Goal: Navigation & Orientation: Find specific page/section

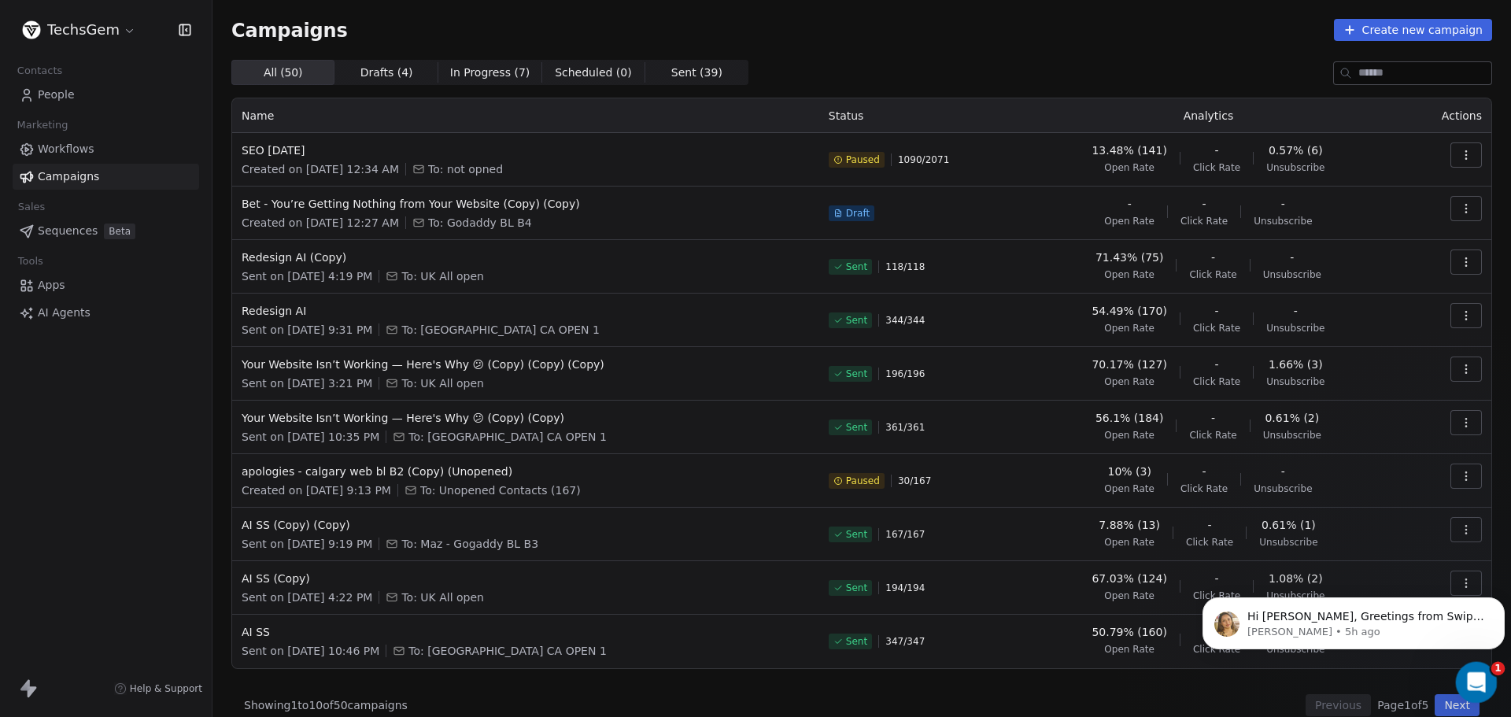
click at [1464, 675] on icon "Open Intercom Messenger" at bounding box center [1474, 680] width 26 height 26
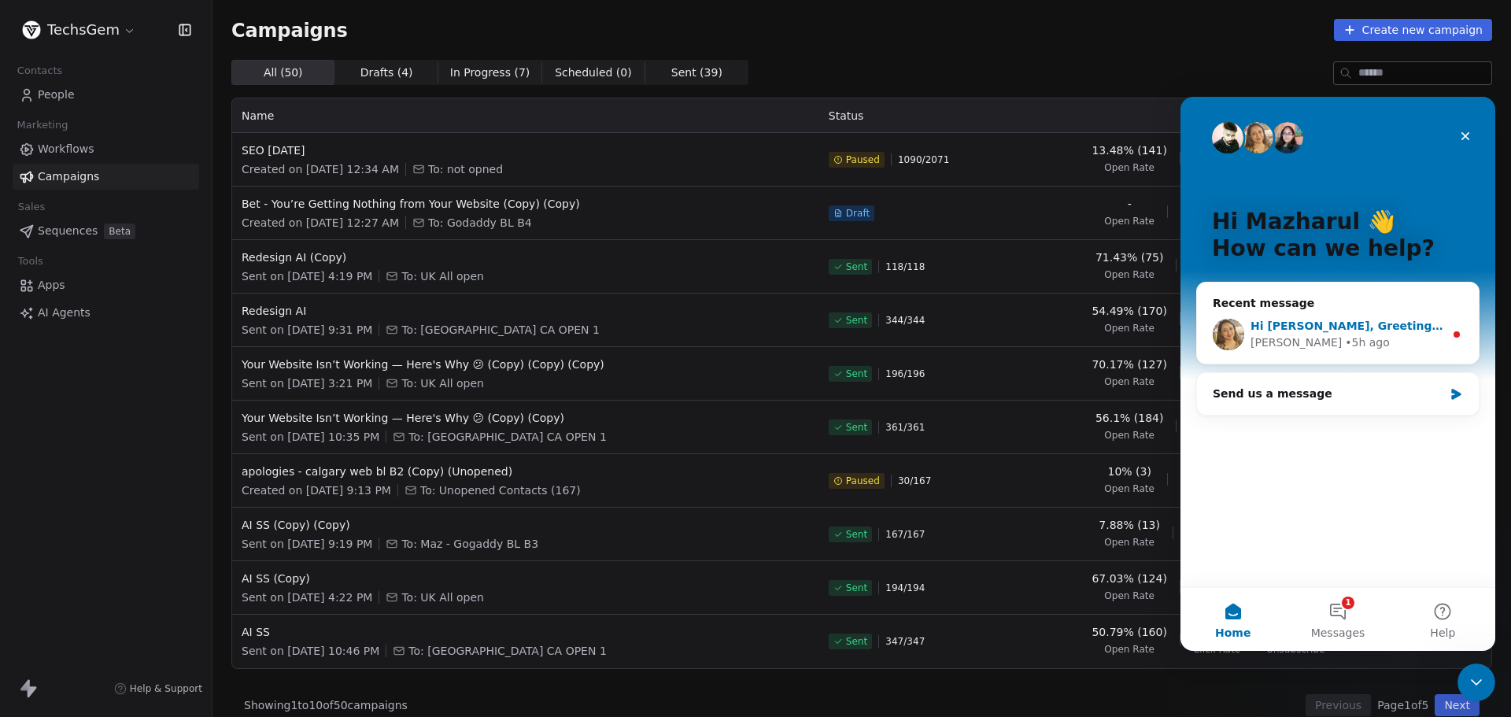
click at [1345, 341] on div "• 5h ago" at bounding box center [1367, 342] width 45 height 17
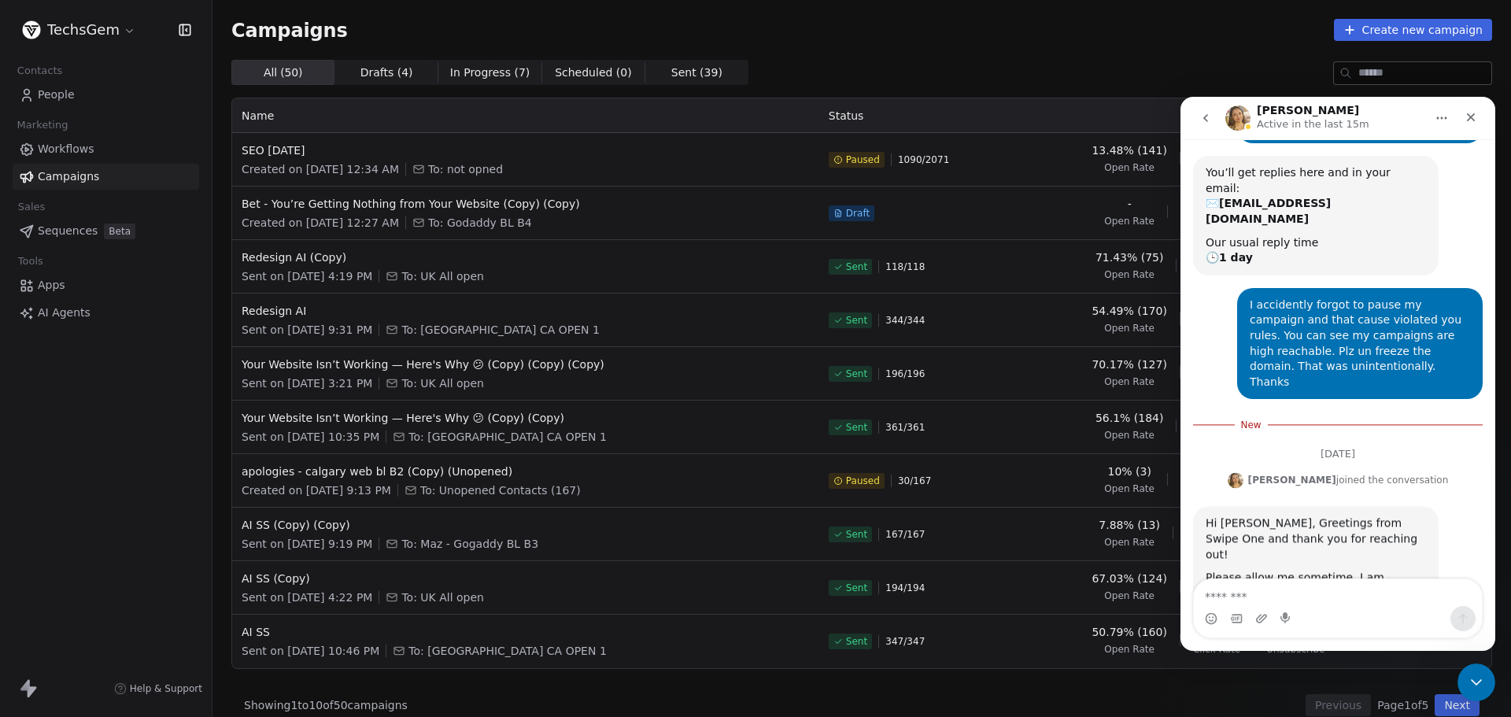
scroll to position [125, 0]
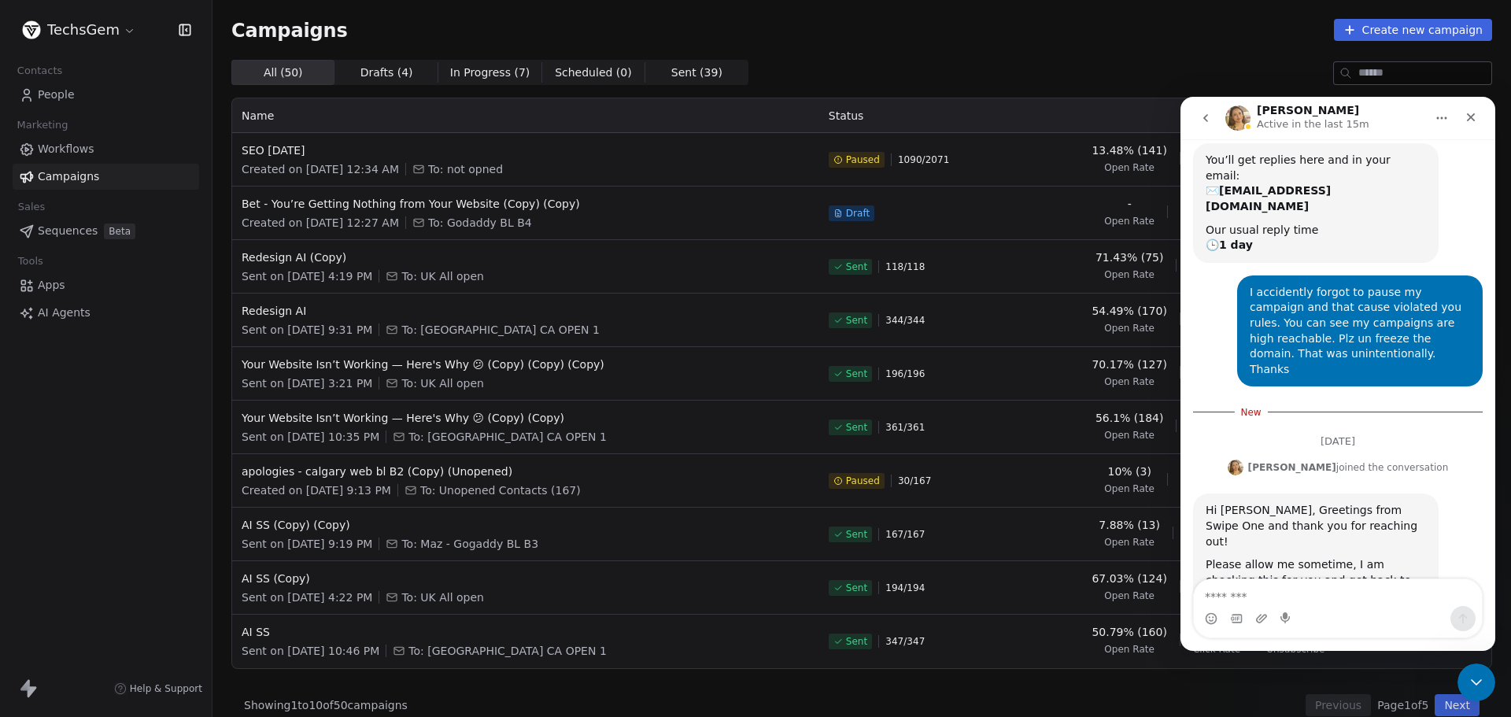
click at [87, 28] on html "TechsGem Contacts People Marketing Workflows Campaigns Sales Sequences Beta Too…" at bounding box center [755, 358] width 1511 height 717
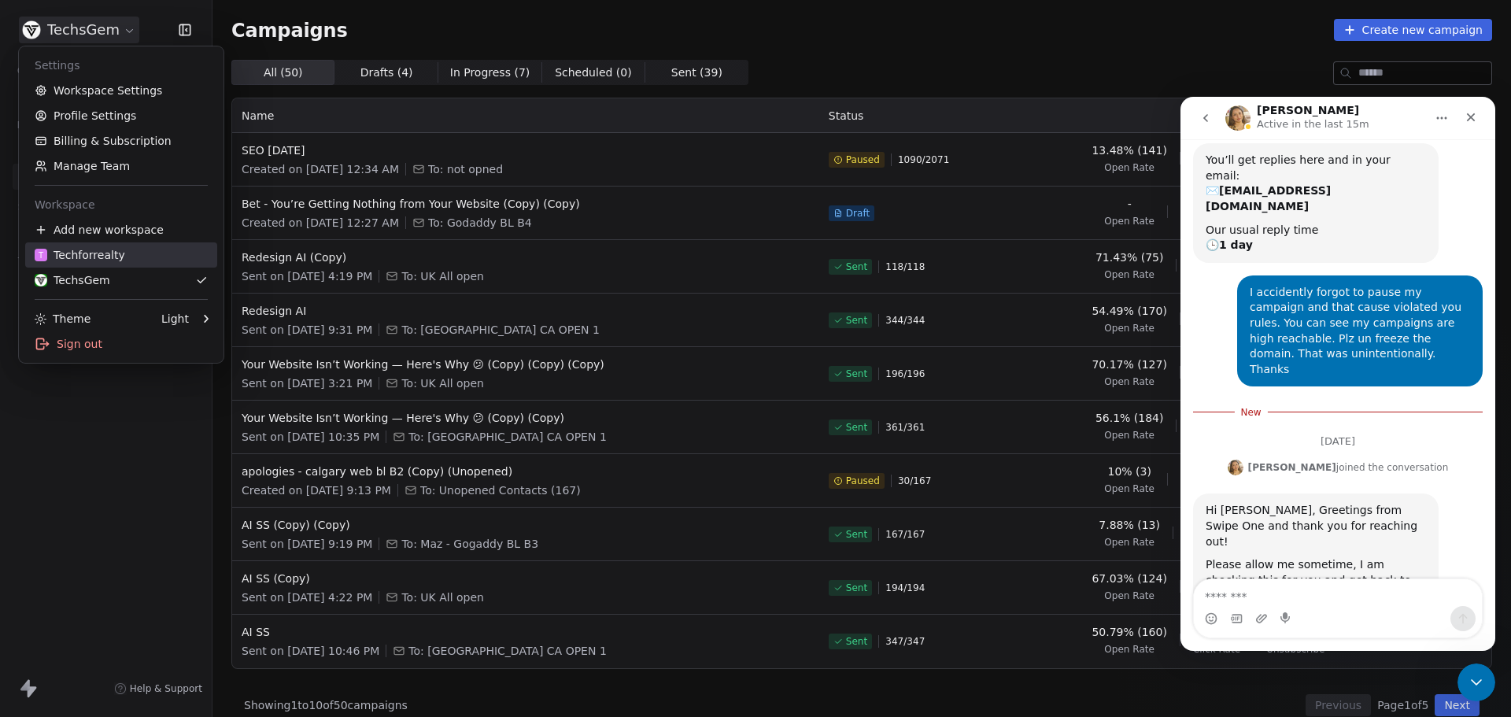
click at [90, 257] on div "T Techforrealty" at bounding box center [80, 255] width 90 height 16
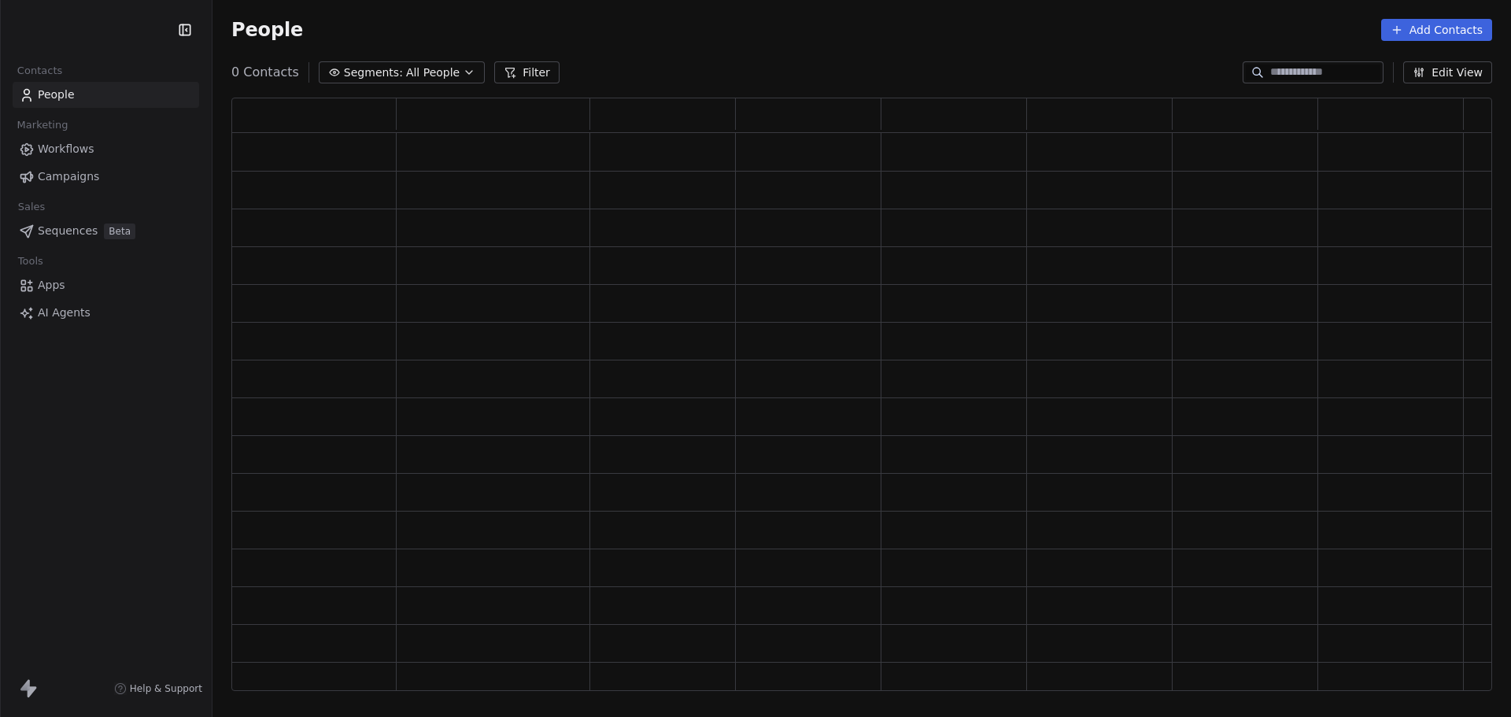
scroll to position [581, 1249]
click at [76, 179] on span "Campaigns" at bounding box center [68, 176] width 61 height 17
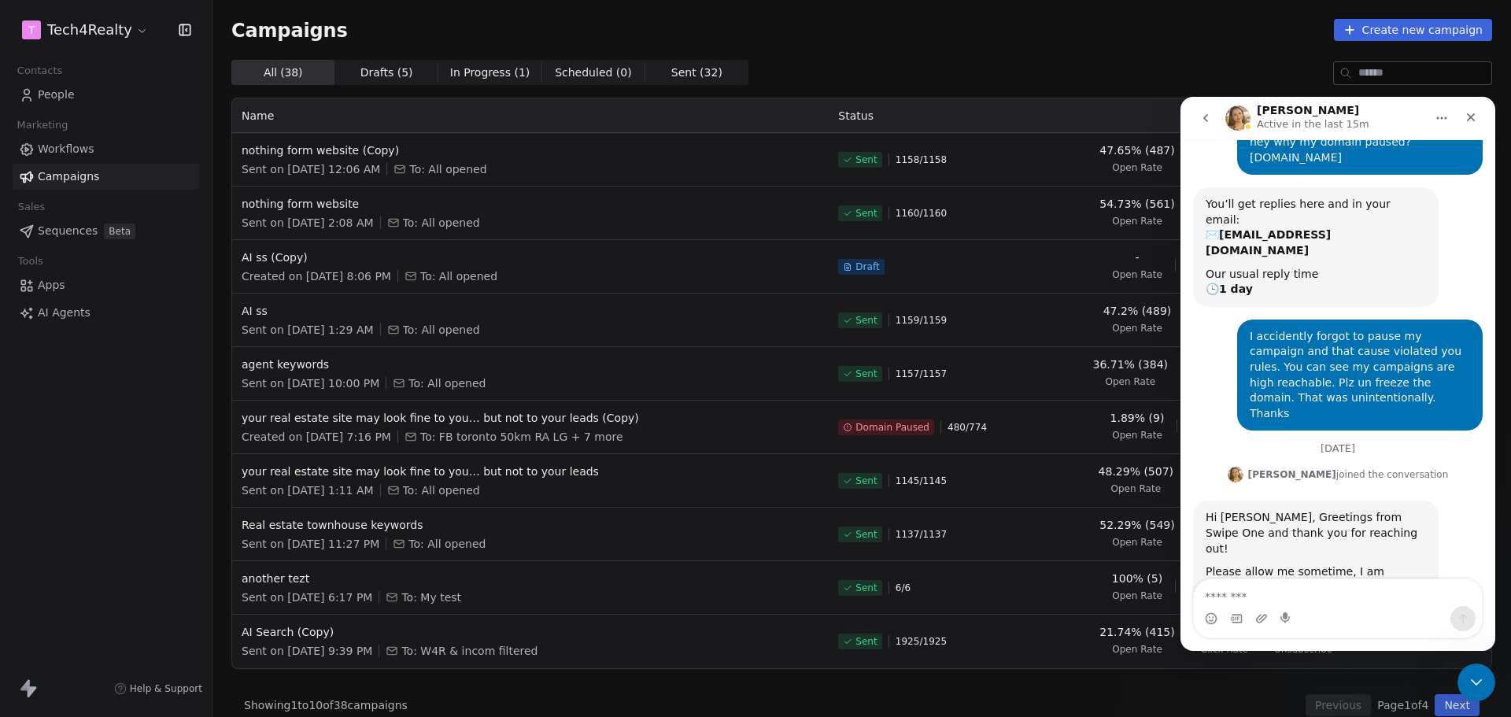
scroll to position [88, 0]
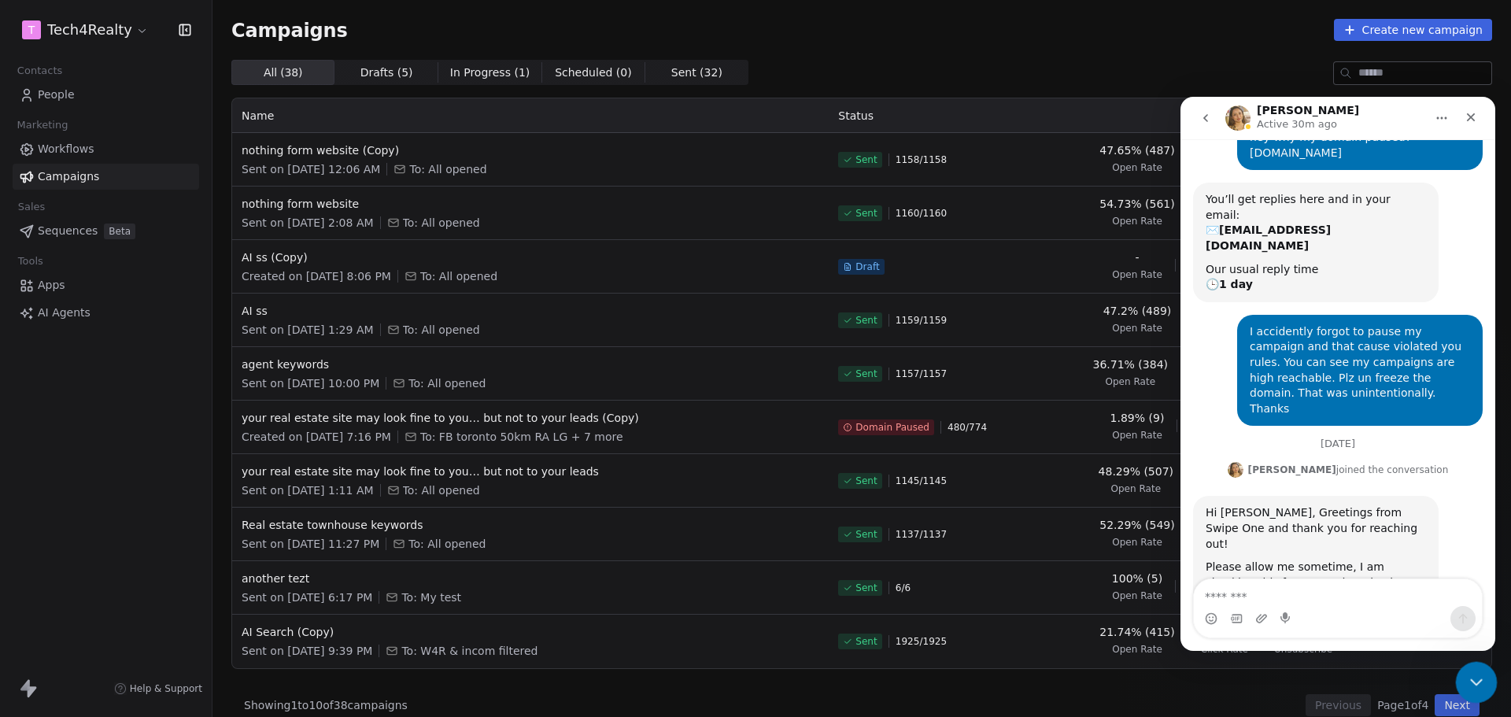
drag, startPoint x: 1479, startPoint y: 674, endPoint x: 1469, endPoint y: 667, distance: 11.3
click at [1479, 673] on icon "Close Intercom Messenger" at bounding box center [1473, 679] width 19 height 19
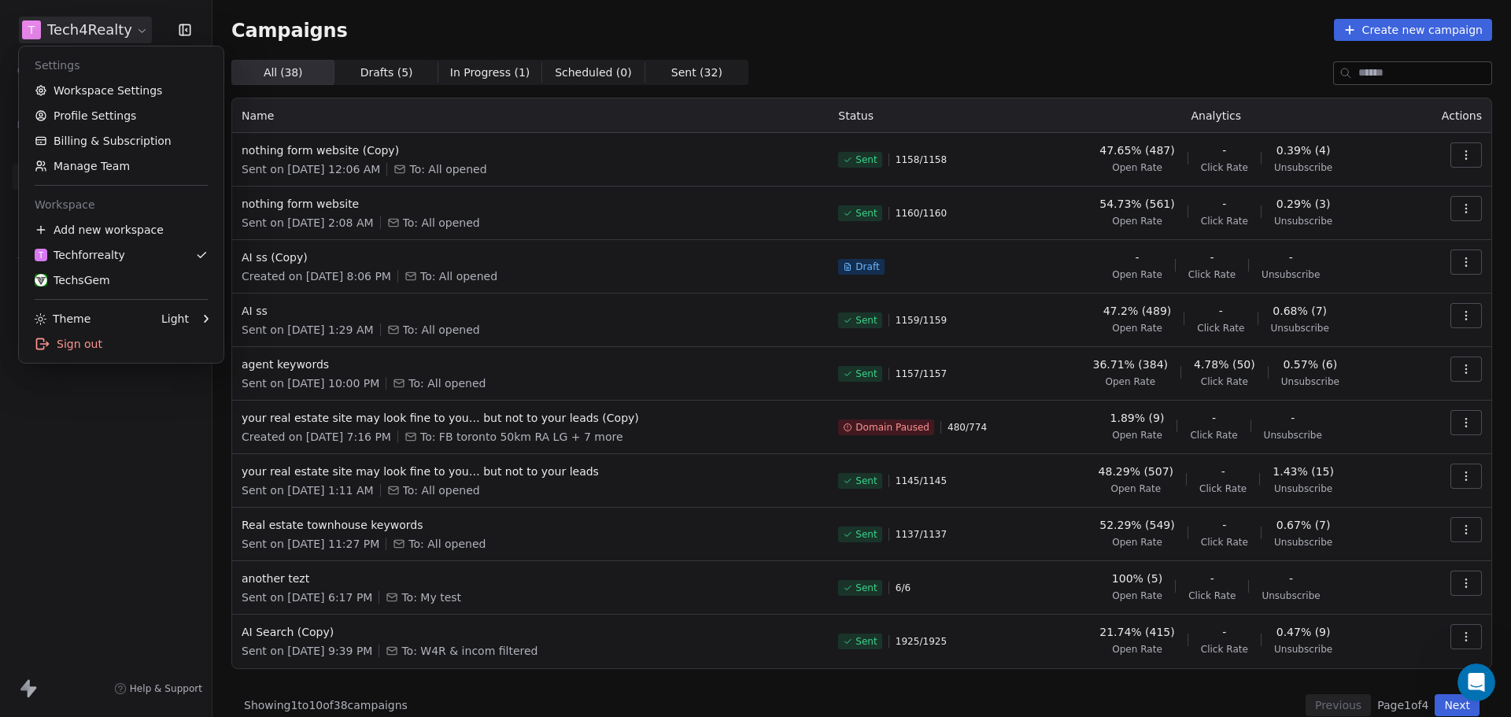
click at [105, 21] on html "T Tech4Realty Contacts People Marketing Workflows Campaigns Sales Sequences Bet…" at bounding box center [755, 358] width 1511 height 717
click at [76, 275] on div "TechsGem" at bounding box center [73, 280] width 76 height 16
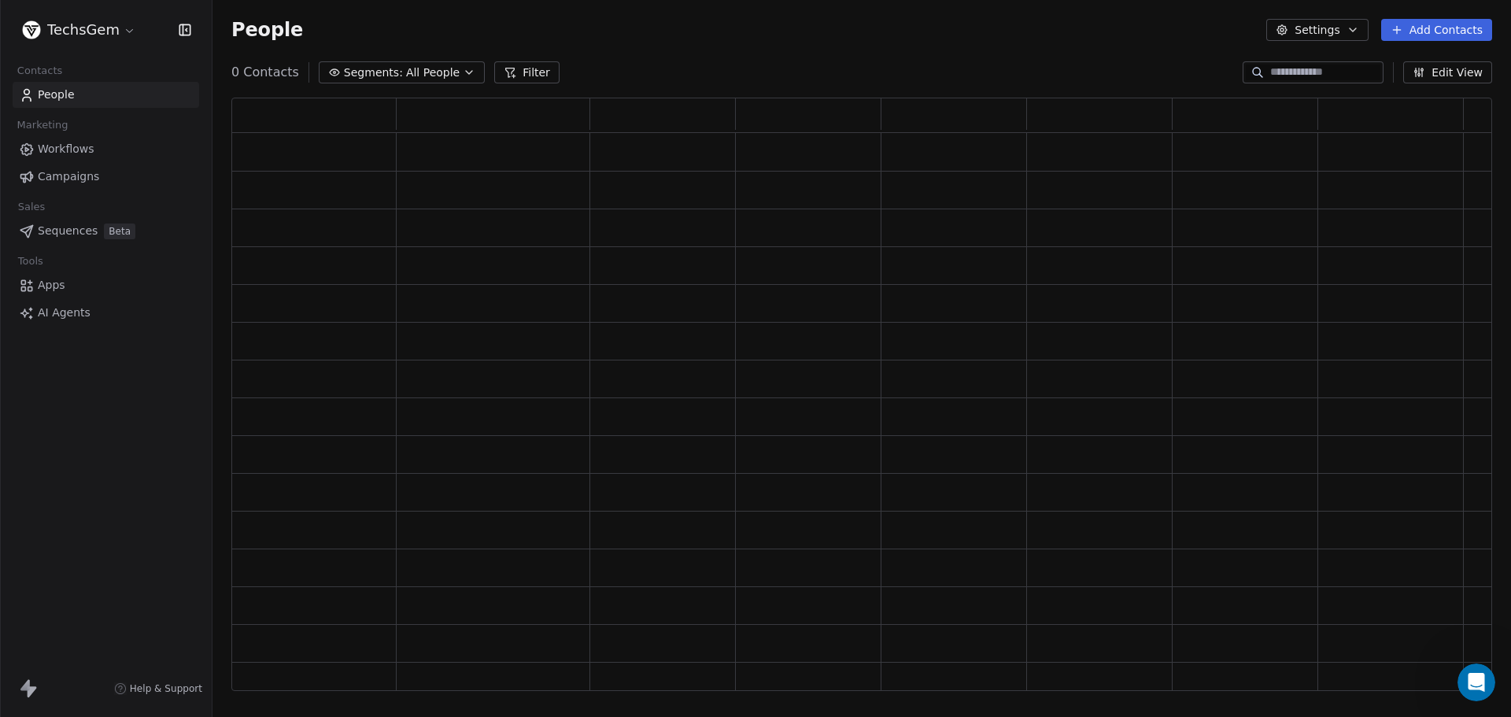
scroll to position [581, 1249]
click at [74, 175] on span "Campaigns" at bounding box center [68, 176] width 61 height 17
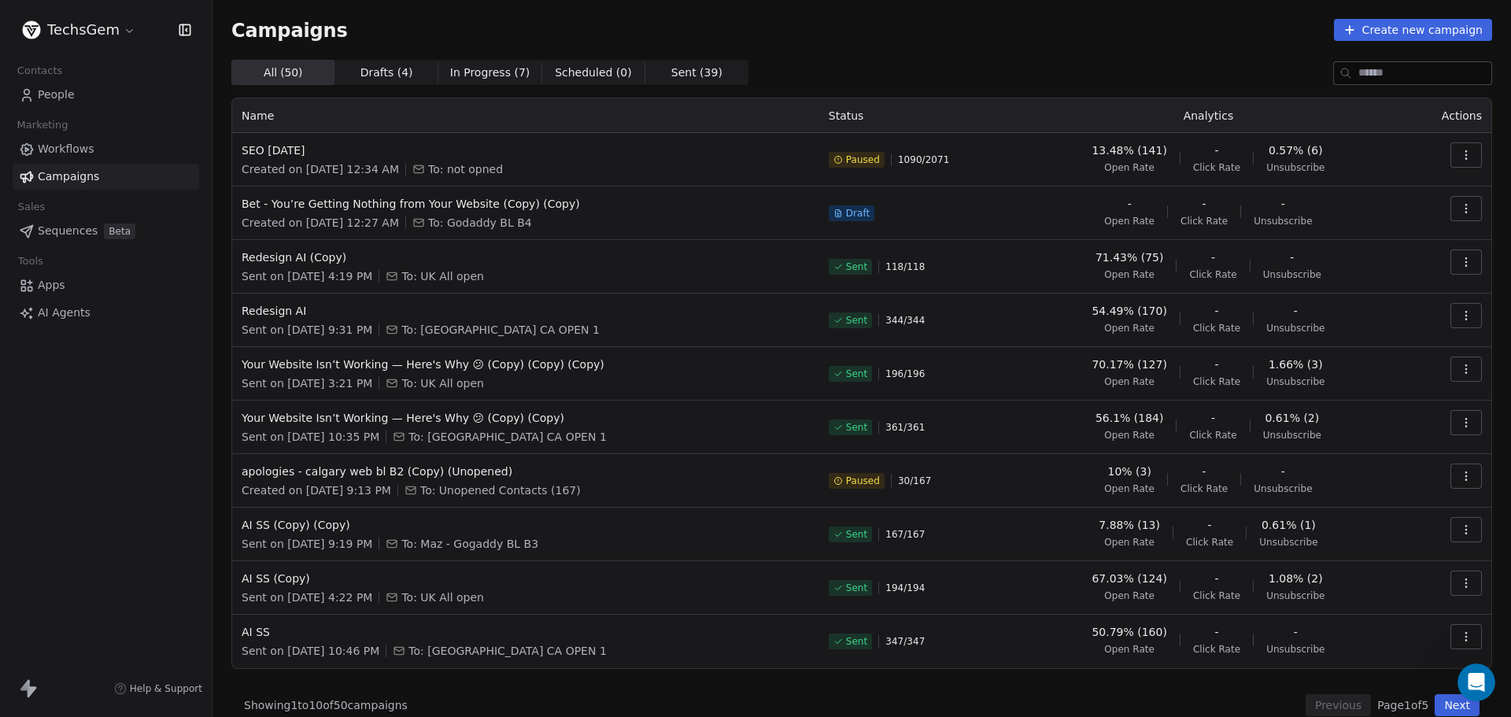
click at [992, 14] on div "Campaigns Create new campaign All ( 50 ) All ( 50 ) Drafts ( 4 ) Drafts ( 4 ) I…" at bounding box center [861, 367] width 1298 height 735
